Goal: Task Accomplishment & Management: Manage account settings

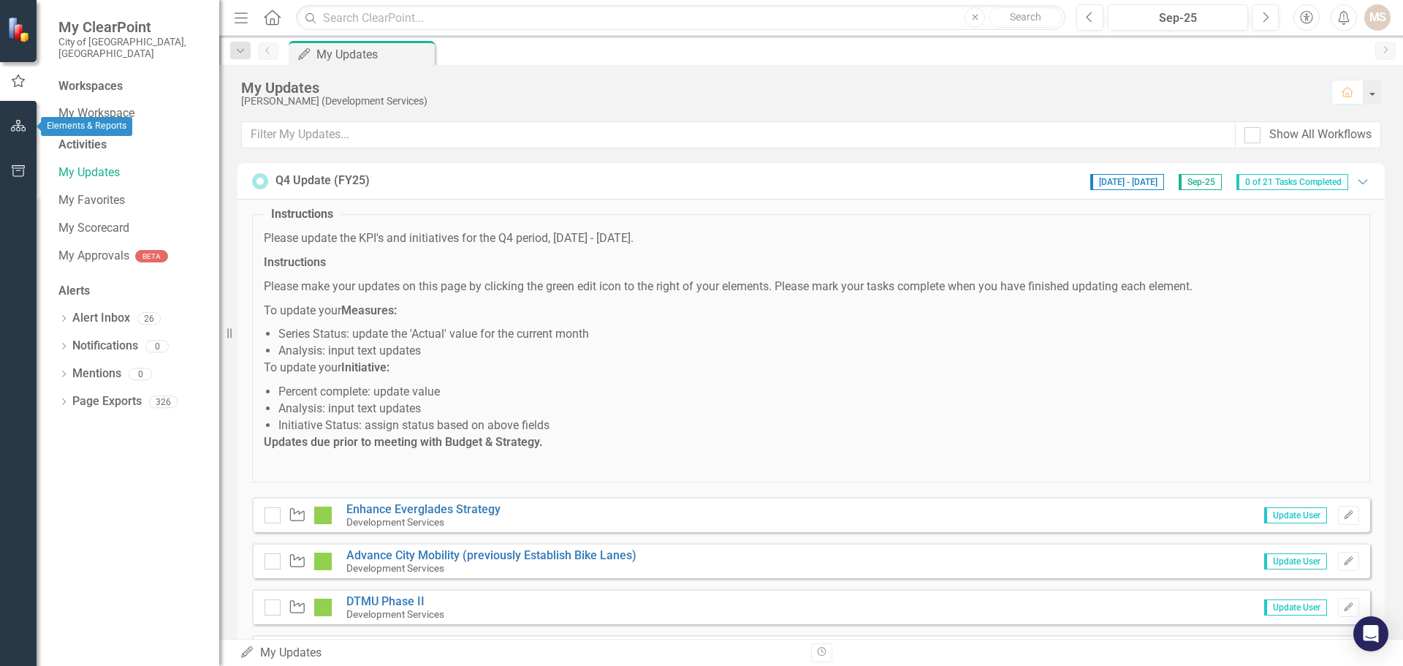
click at [20, 124] on icon "button" at bounding box center [18, 126] width 15 height 12
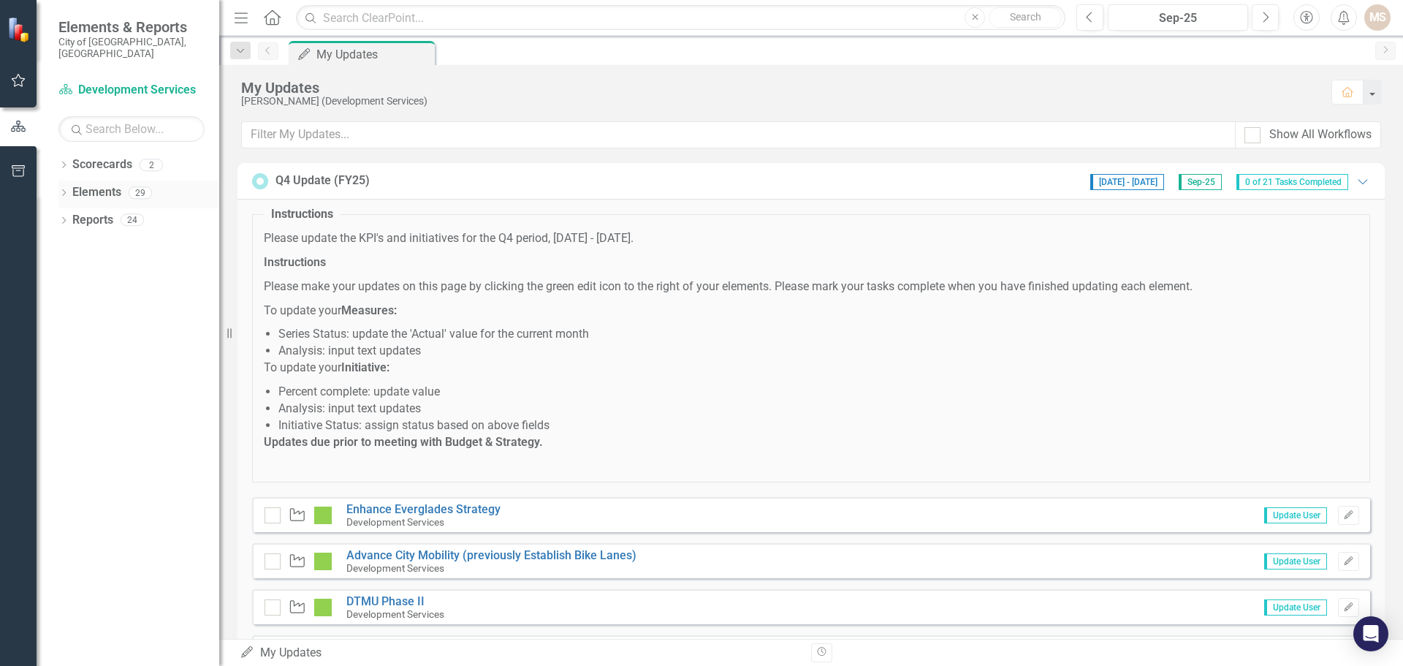
click at [65, 189] on icon at bounding box center [64, 192] width 4 height 7
click at [69, 246] on icon "Dropdown" at bounding box center [71, 250] width 10 height 8
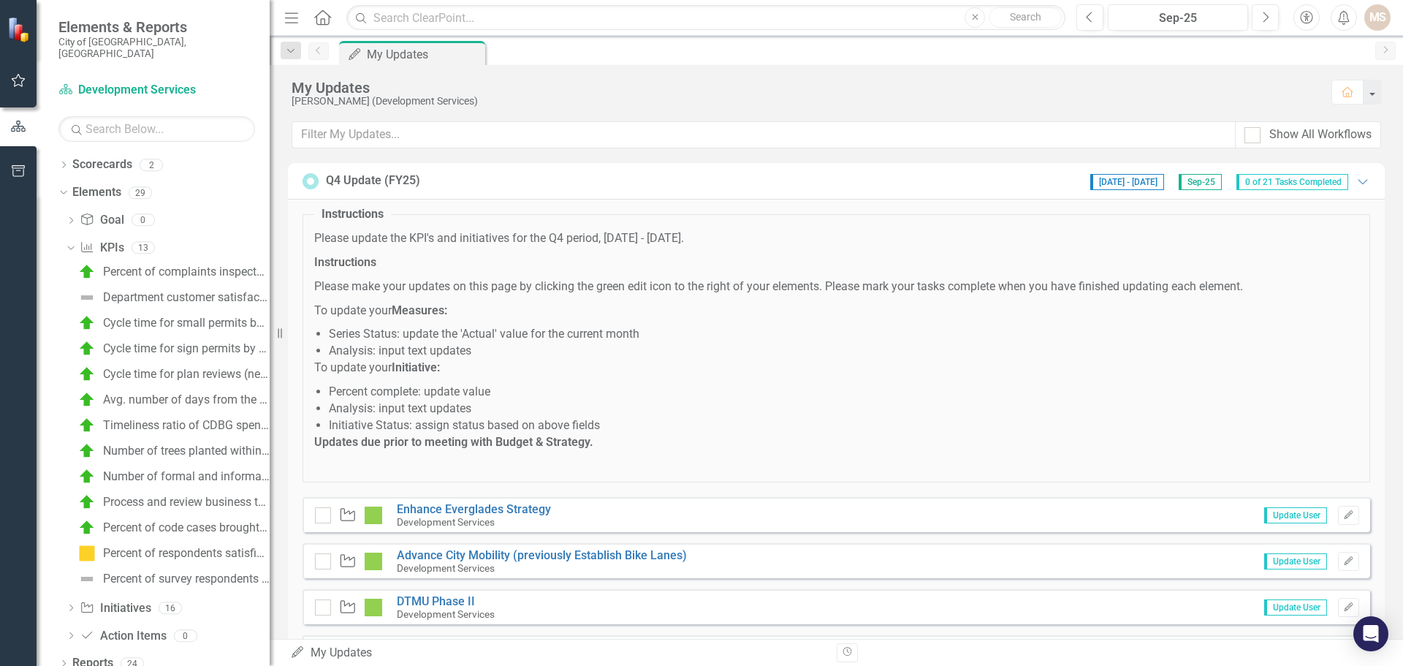
drag, startPoint x: 225, startPoint y: 337, endPoint x: 271, endPoint y: 346, distance: 46.9
click at [271, 346] on div "Resize" at bounding box center [276, 333] width 12 height 666
click at [193, 470] on div "Number of formal and informal neighborhood partnerships & NWI events each year" at bounding box center [187, 476] width 168 height 13
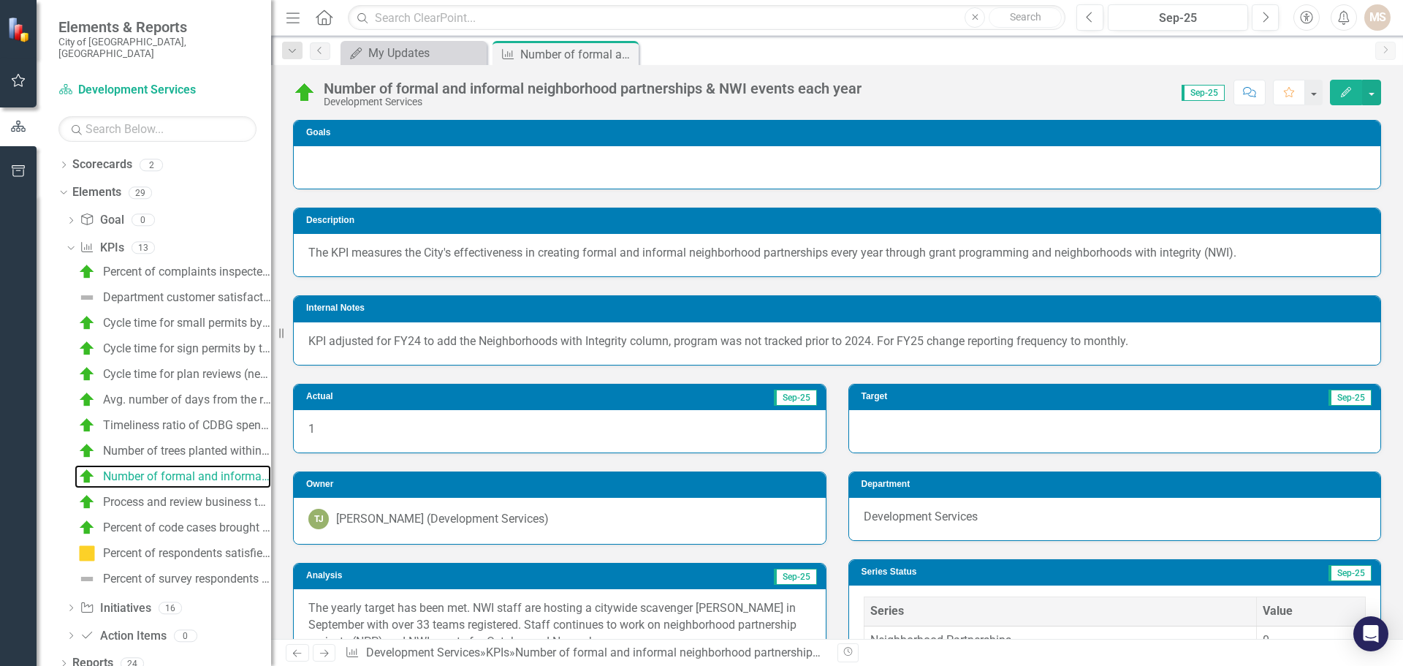
scroll to position [146, 0]
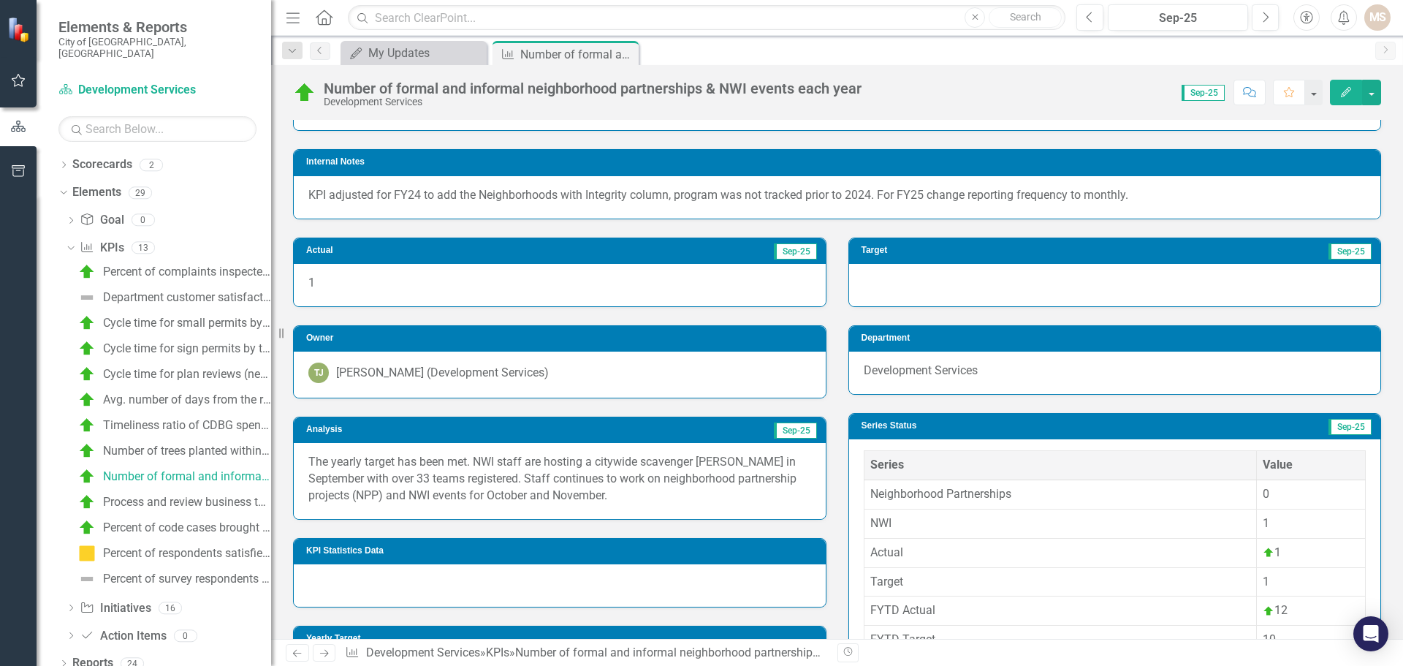
click at [629, 500] on p "The yearly target has been met. NWI staff are hosting a citywide scavenger [PER…" at bounding box center [559, 479] width 503 height 50
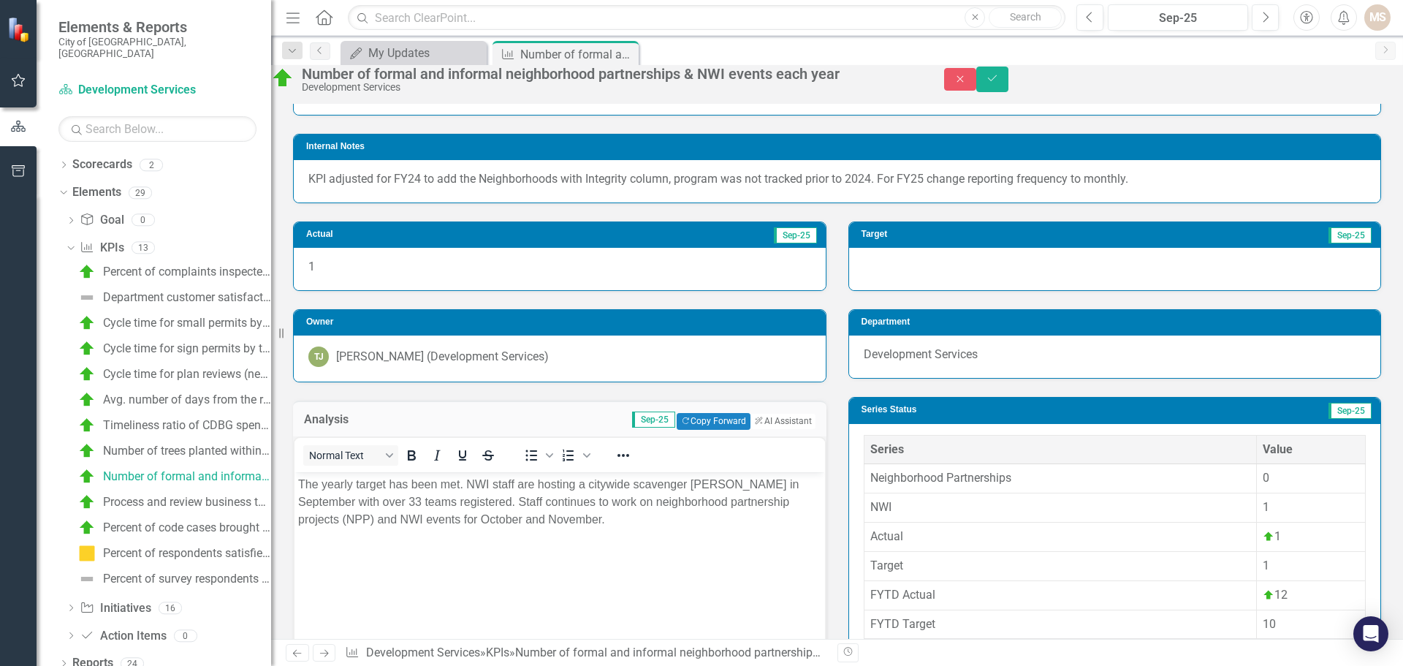
scroll to position [0, 0]
click at [360, 499] on p "The yearly target has been met. NWI staff are hosting a citywide scavenger [PER…" at bounding box center [559, 501] width 523 height 53
click at [997, 81] on icon "submit" at bounding box center [992, 78] width 9 height 6
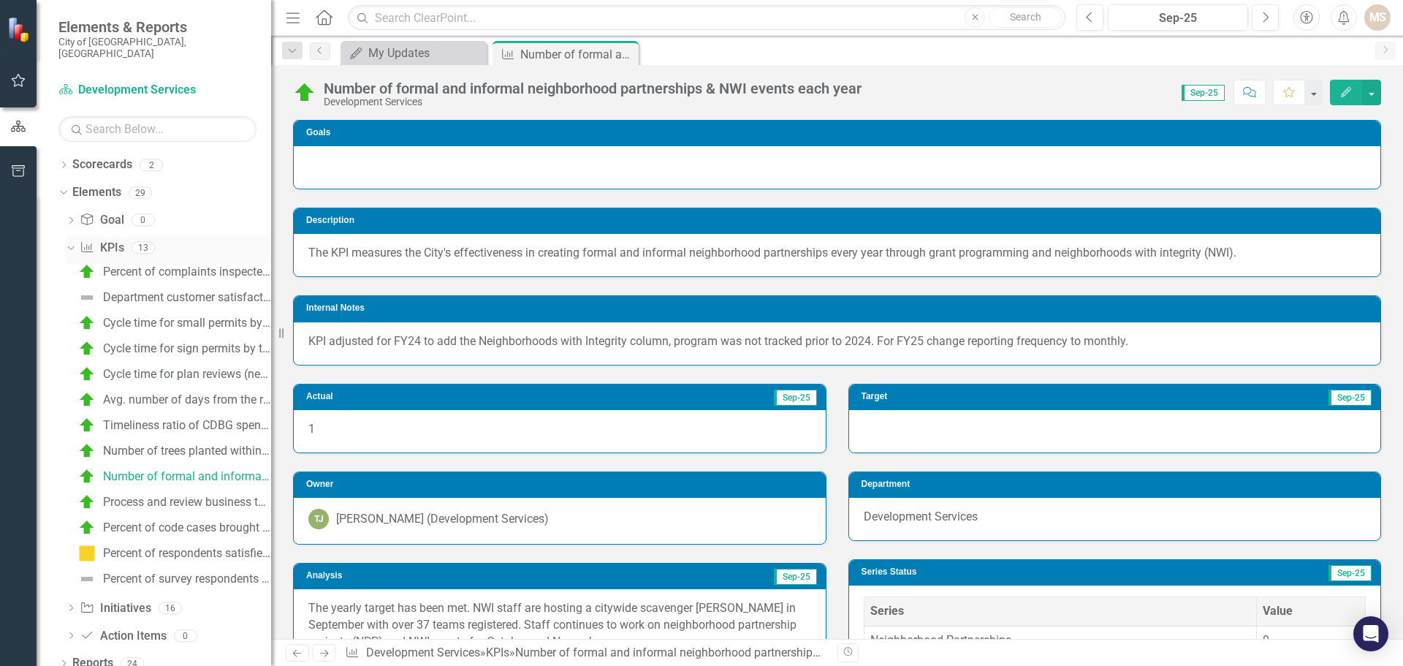
click at [71, 242] on icon "Dropdown" at bounding box center [69, 247] width 8 height 10
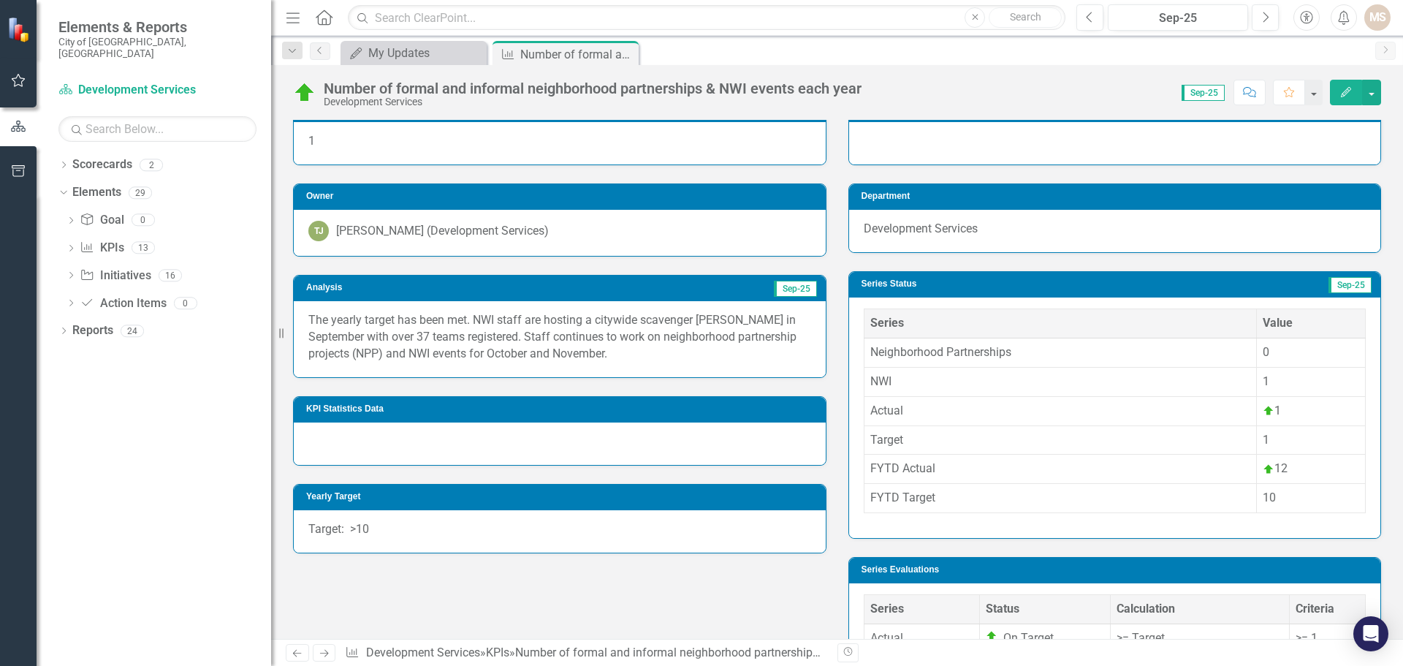
scroll to position [292, 0]
